Goal: Find specific page/section: Find specific page/section

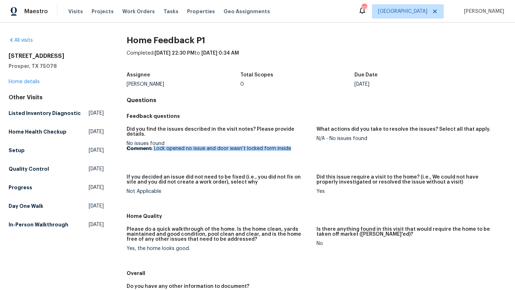
drag, startPoint x: 296, startPoint y: 144, endPoint x: 154, endPoint y: 143, distance: 142.0
click at [154, 146] on p "Comment: Lock opened no issue and door wasn’t locked form inside" at bounding box center [219, 148] width 184 height 5
copy p "Lock opened no issue and door wasn’t locked form inside"
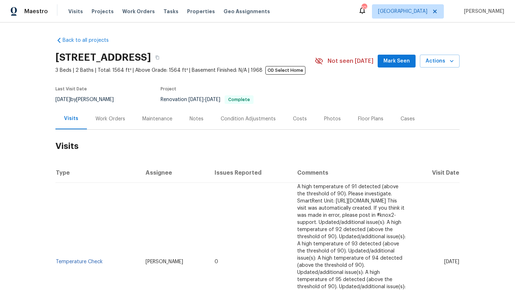
click at [106, 119] on div "Work Orders" at bounding box center [111, 119] width 30 height 7
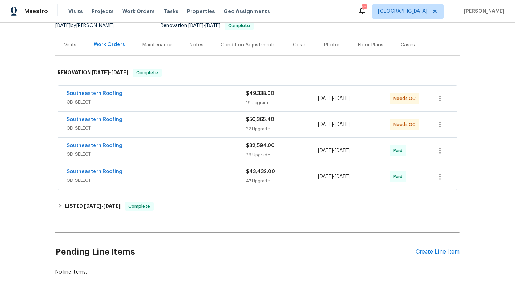
scroll to position [75, 0]
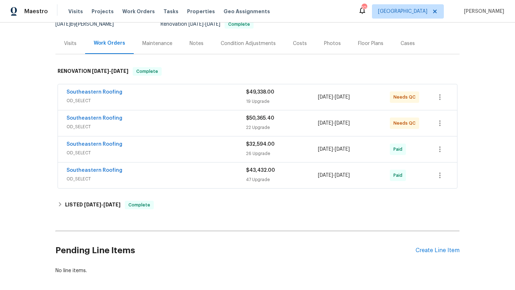
click at [174, 101] on span "OD_SELECT" at bounding box center [157, 100] width 180 height 7
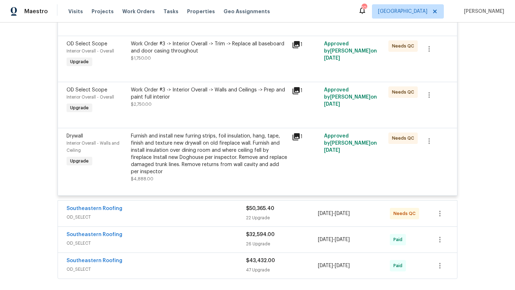
scroll to position [1069, 0]
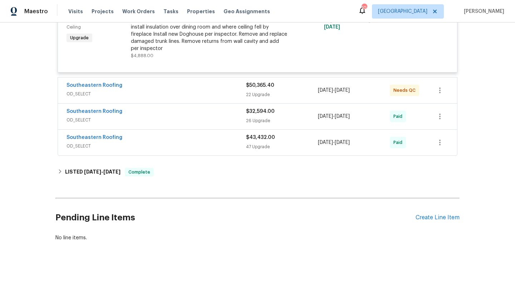
click at [197, 95] on span "OD_SELECT" at bounding box center [157, 93] width 180 height 7
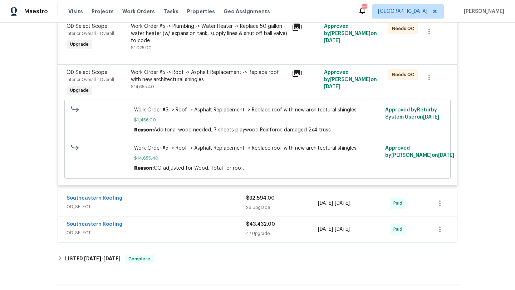
scroll to position [2188, 0]
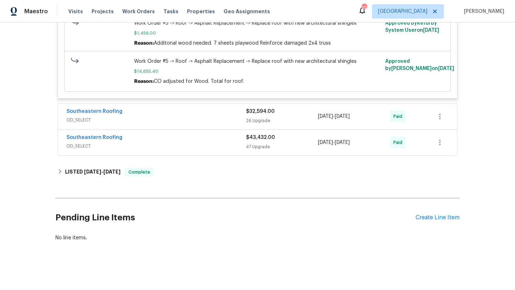
click at [167, 125] on div "Southeastern Roofing OD_SELECT" at bounding box center [157, 116] width 180 height 17
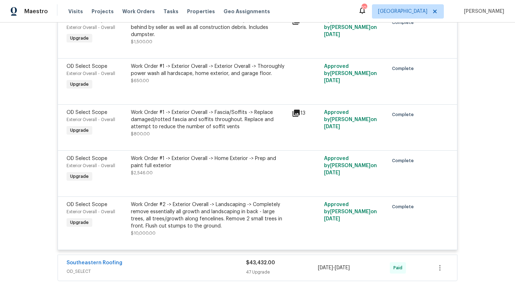
scroll to position [3486, 0]
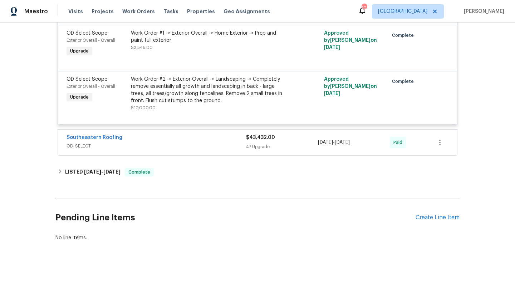
click at [162, 141] on div "Southeastern Roofing" at bounding box center [157, 138] width 180 height 9
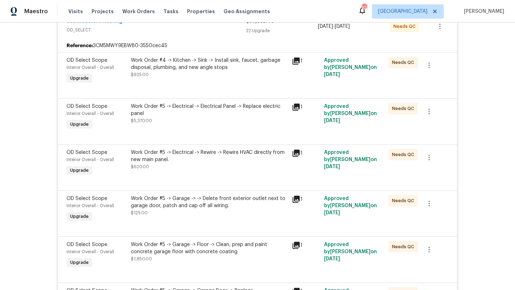
scroll to position [1547, 0]
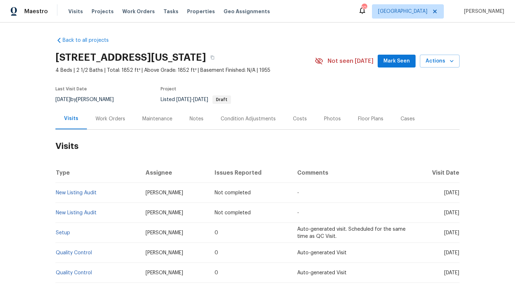
click at [114, 123] on div "Work Orders" at bounding box center [110, 118] width 47 height 21
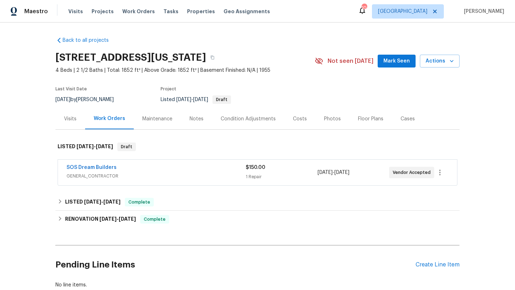
click at [183, 177] on span "GENERAL_CONTRACTOR" at bounding box center [156, 176] width 179 height 7
